Goal: Task Accomplishment & Management: Manage account settings

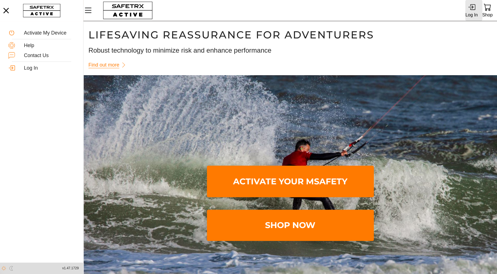
click at [473, 8] on icon at bounding box center [472, 7] width 8 height 8
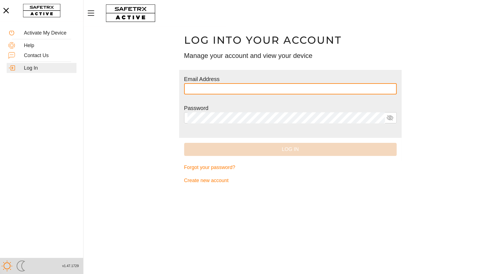
type input "**********"
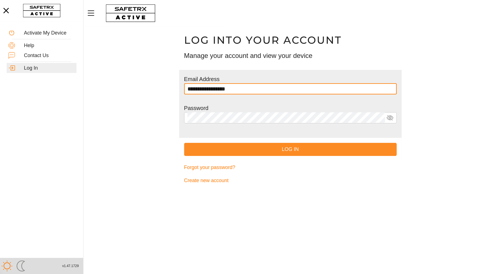
click at [285, 152] on span "Log In" at bounding box center [289, 149] width 203 height 9
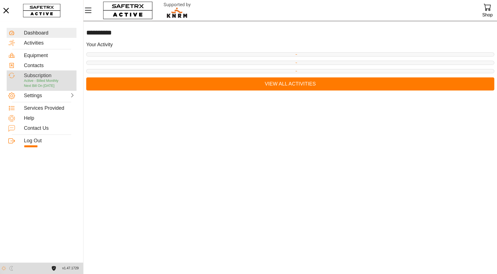
click at [31, 79] on span "Active - Billed Monthly" at bounding box center [41, 81] width 34 height 4
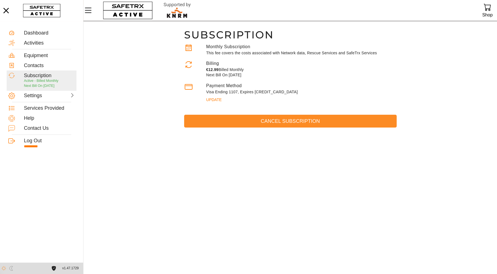
click at [251, 118] on span "Cancel Subscription" at bounding box center [289, 121] width 203 height 9
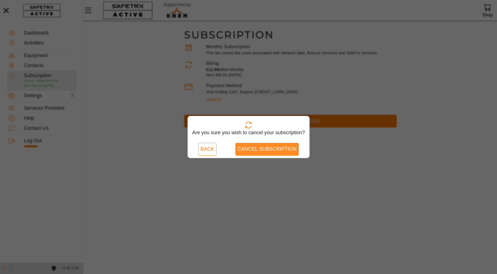
click at [256, 149] on span "Cancel Subscription" at bounding box center [266, 149] width 59 height 9
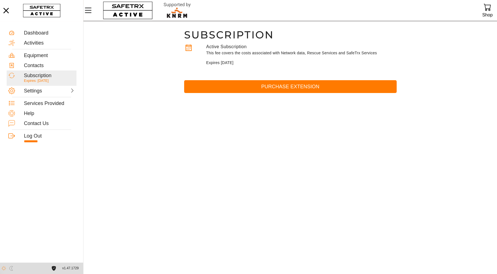
click at [486, 50] on main "Subscription Active Subscription This fee covers the costs associated with Netw…" at bounding box center [289, 147] width 413 height 252
